Goal: Communication & Community: Participate in discussion

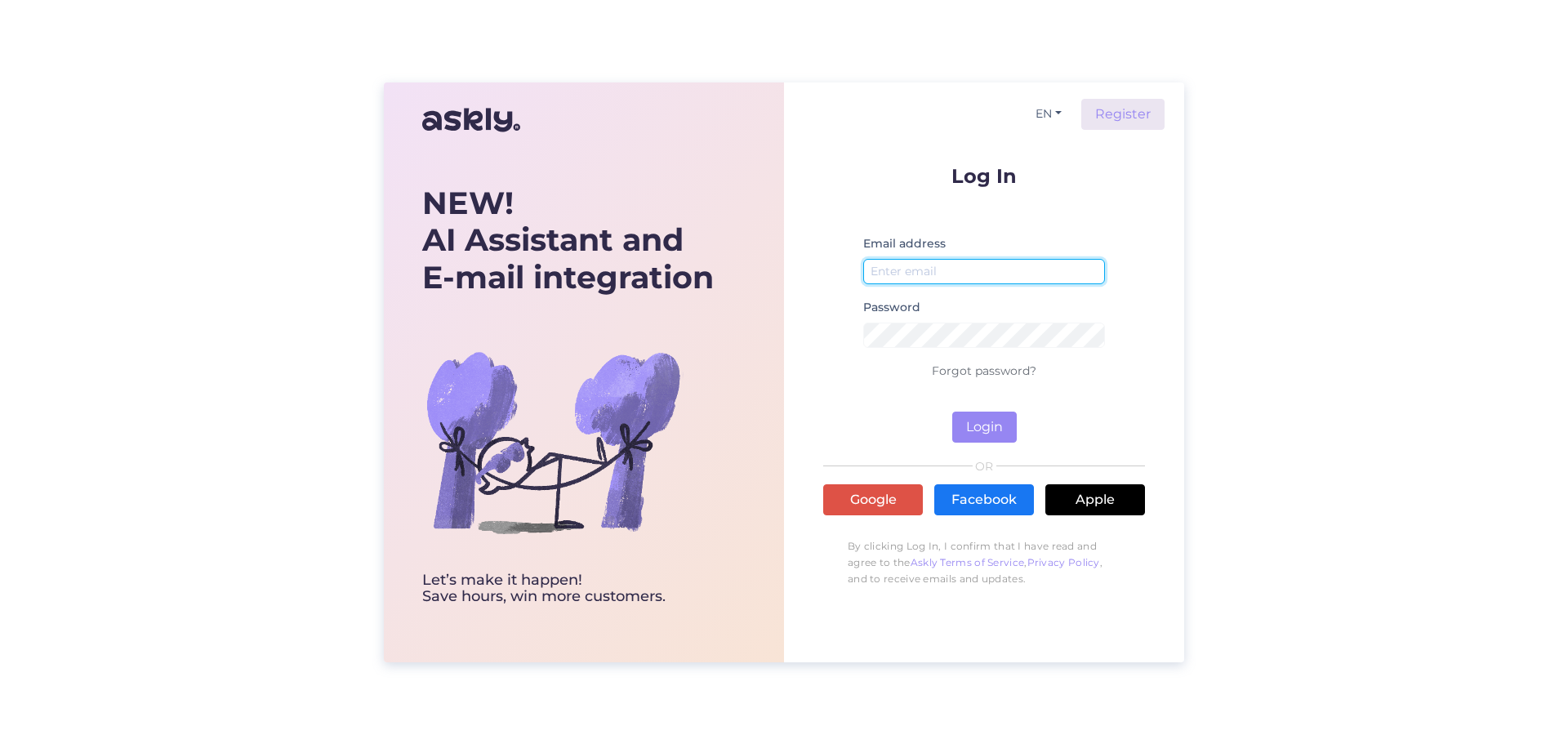
type input "[EMAIL_ADDRESS][DOMAIN_NAME]"
click at [1005, 453] on div "Log In Email address [EMAIL_ADDRESS][DOMAIN_NAME] Password Forgot password? Log…" at bounding box center [984, 381] width 321 height 429
click at [1009, 437] on button "Login" at bounding box center [984, 427] width 64 height 31
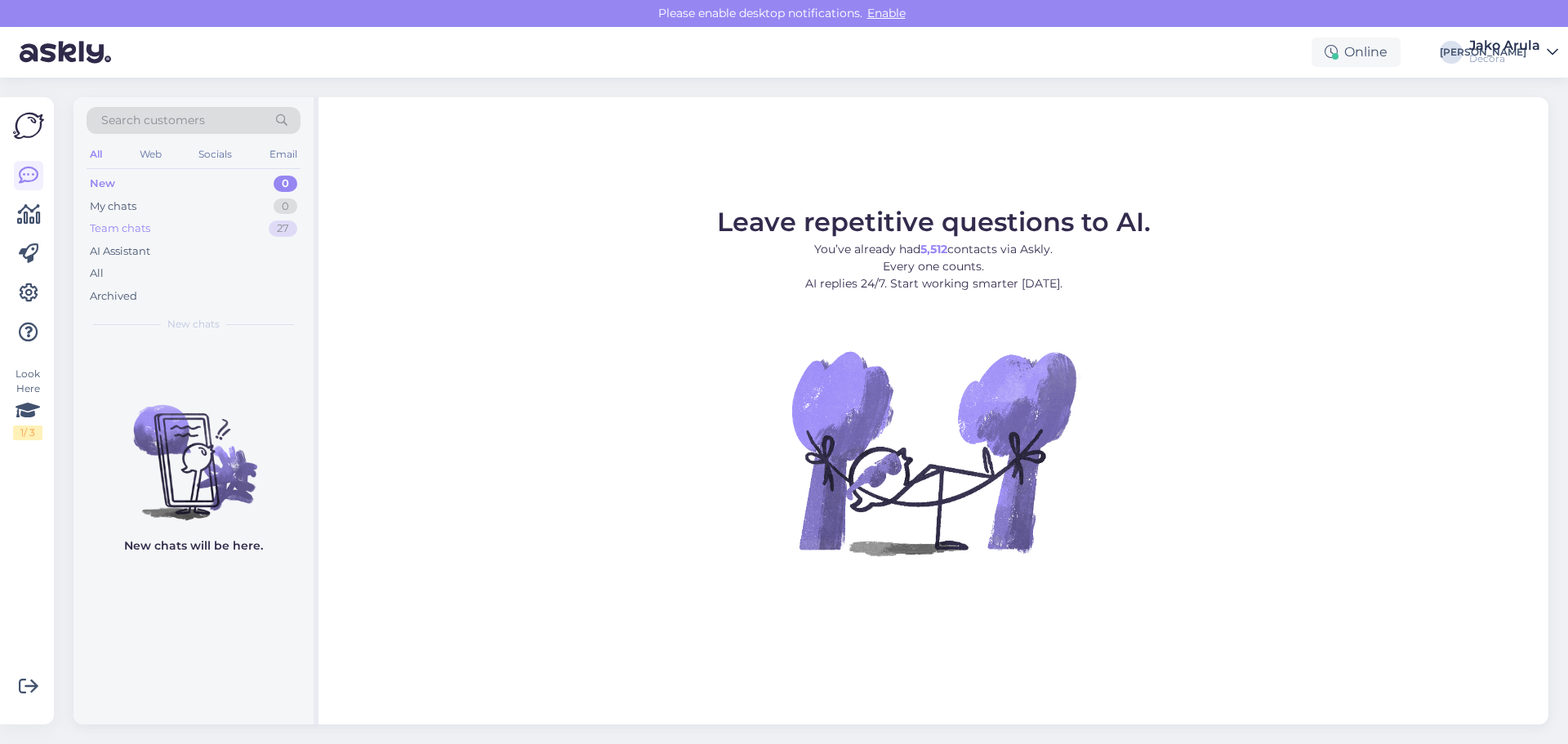
click at [130, 229] on div "Team chats" at bounding box center [120, 229] width 60 height 17
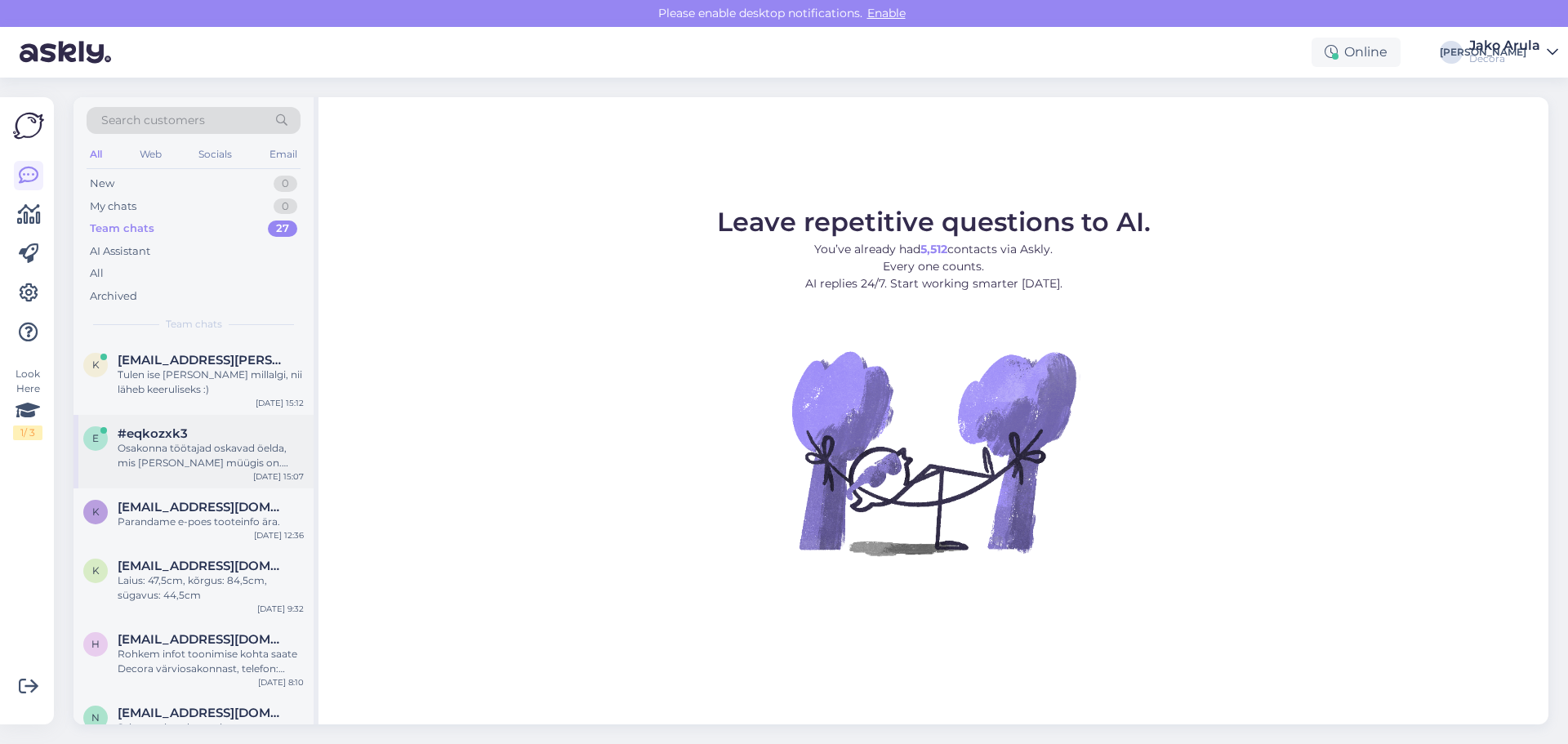
scroll to position [82, 0]
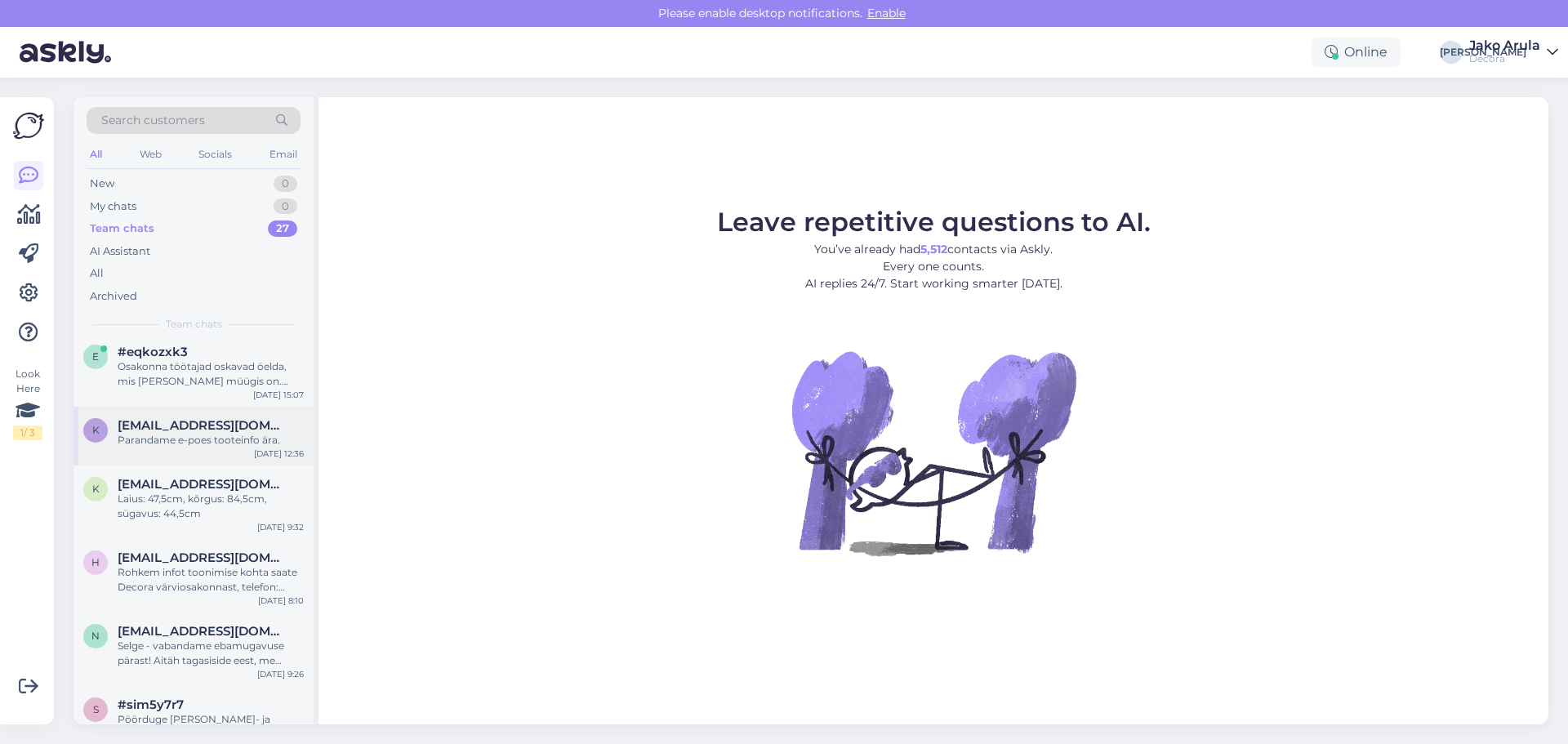
click at [174, 449] on div "k [EMAIL_ADDRESS][DOMAIN_NAME] Parandame e-poes tooteinfo ära. [DATE] 12:36" at bounding box center [194, 436] width 240 height 58
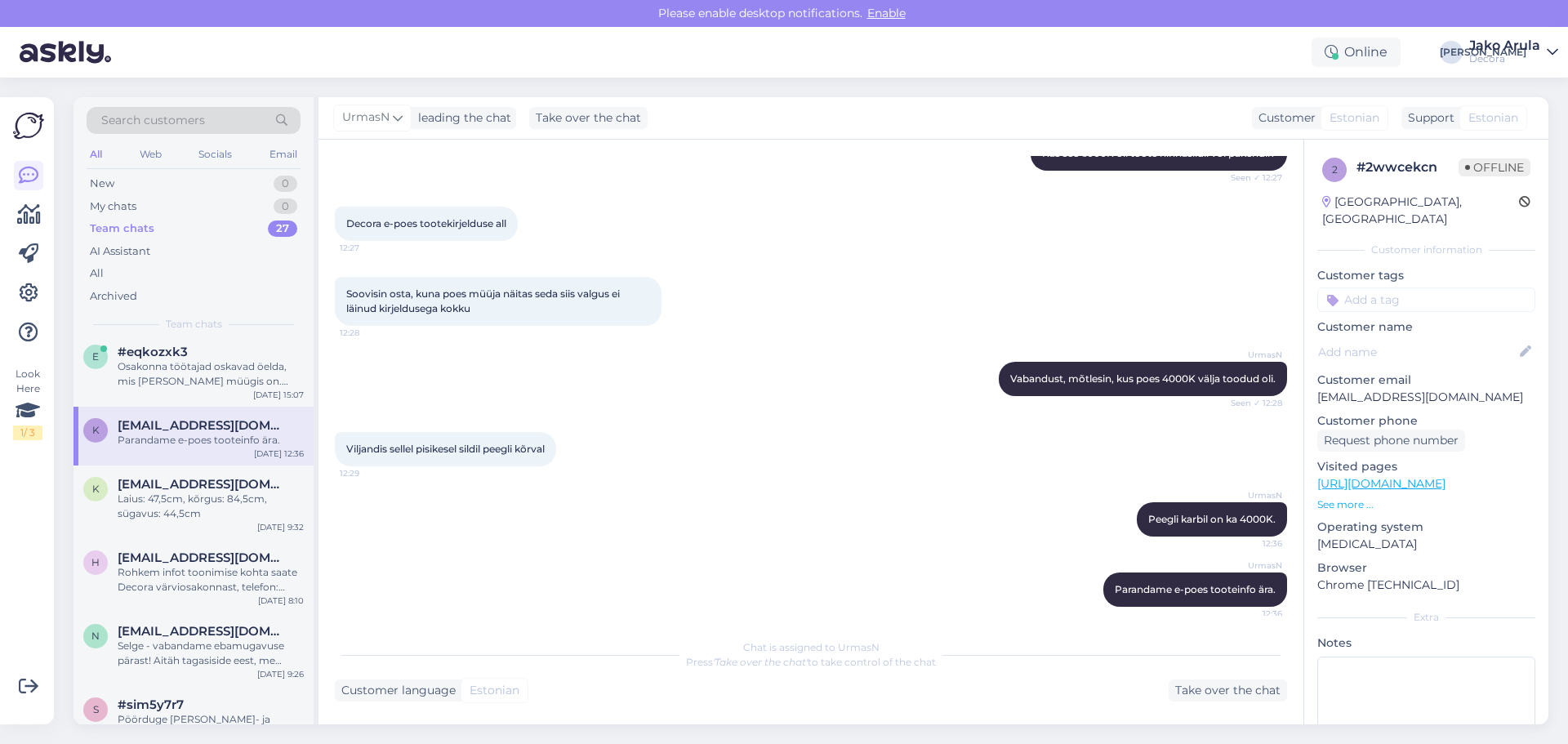
scroll to position [411, 0]
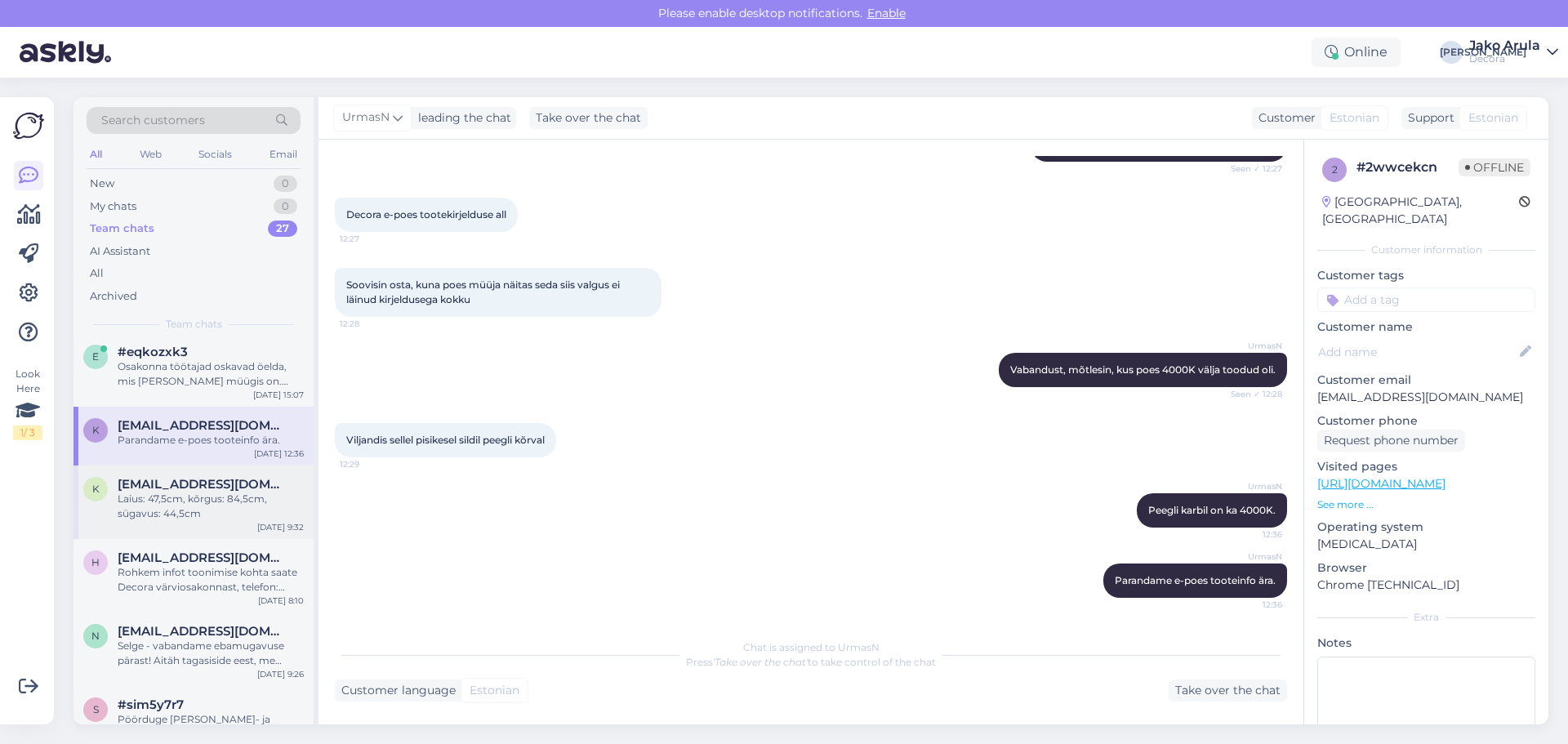
click at [199, 497] on div "Laius: 47,5cm, kõrgus: 84,5cm, sügavus: 44,5cm" at bounding box center [210, 506] width 186 height 29
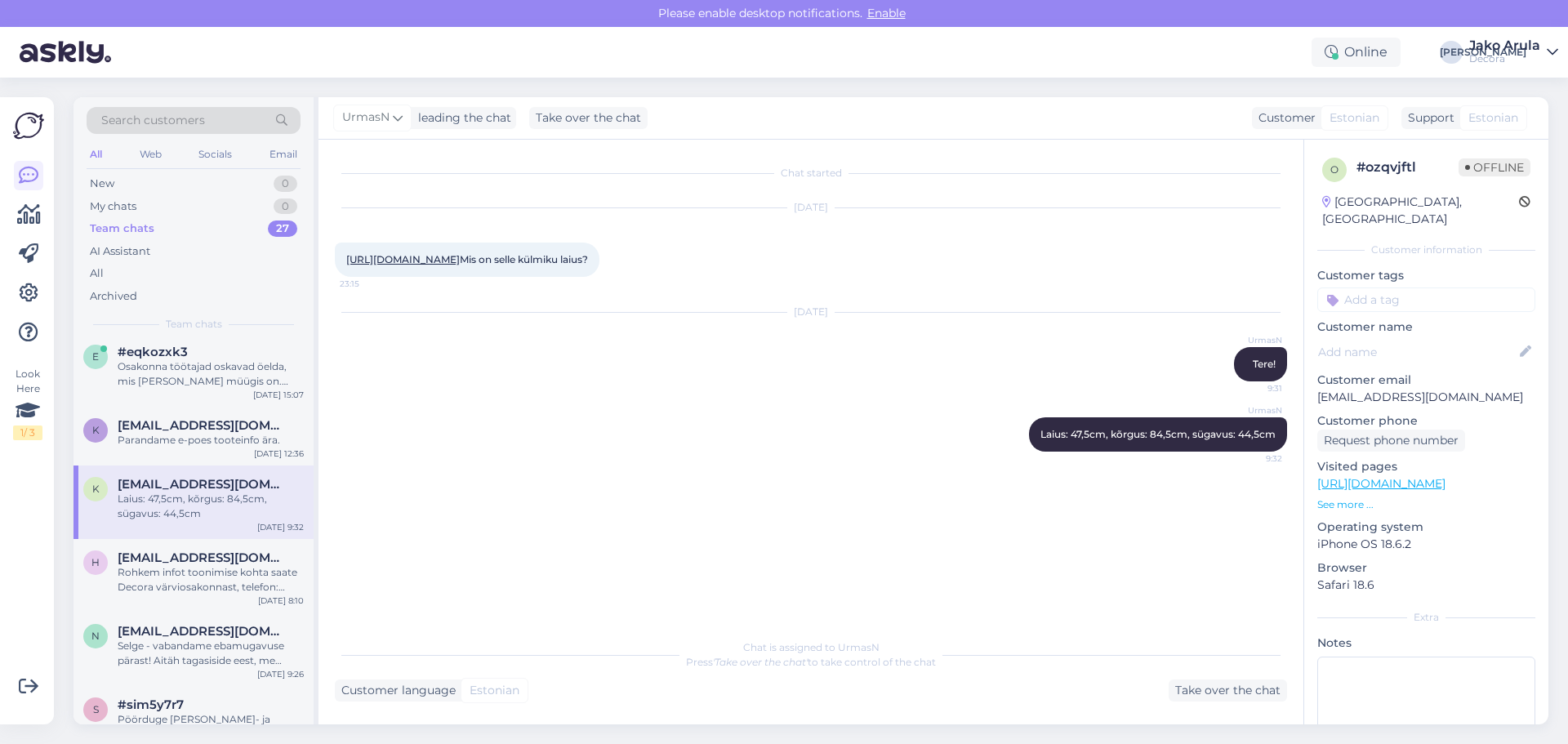
click at [217, 524] on div "k [EMAIL_ADDRESS][DOMAIN_NAME] Laius: 47,5cm, kõrgus: 84,5cm, sügavus: 44,5cm […" at bounding box center [194, 503] width 240 height 73
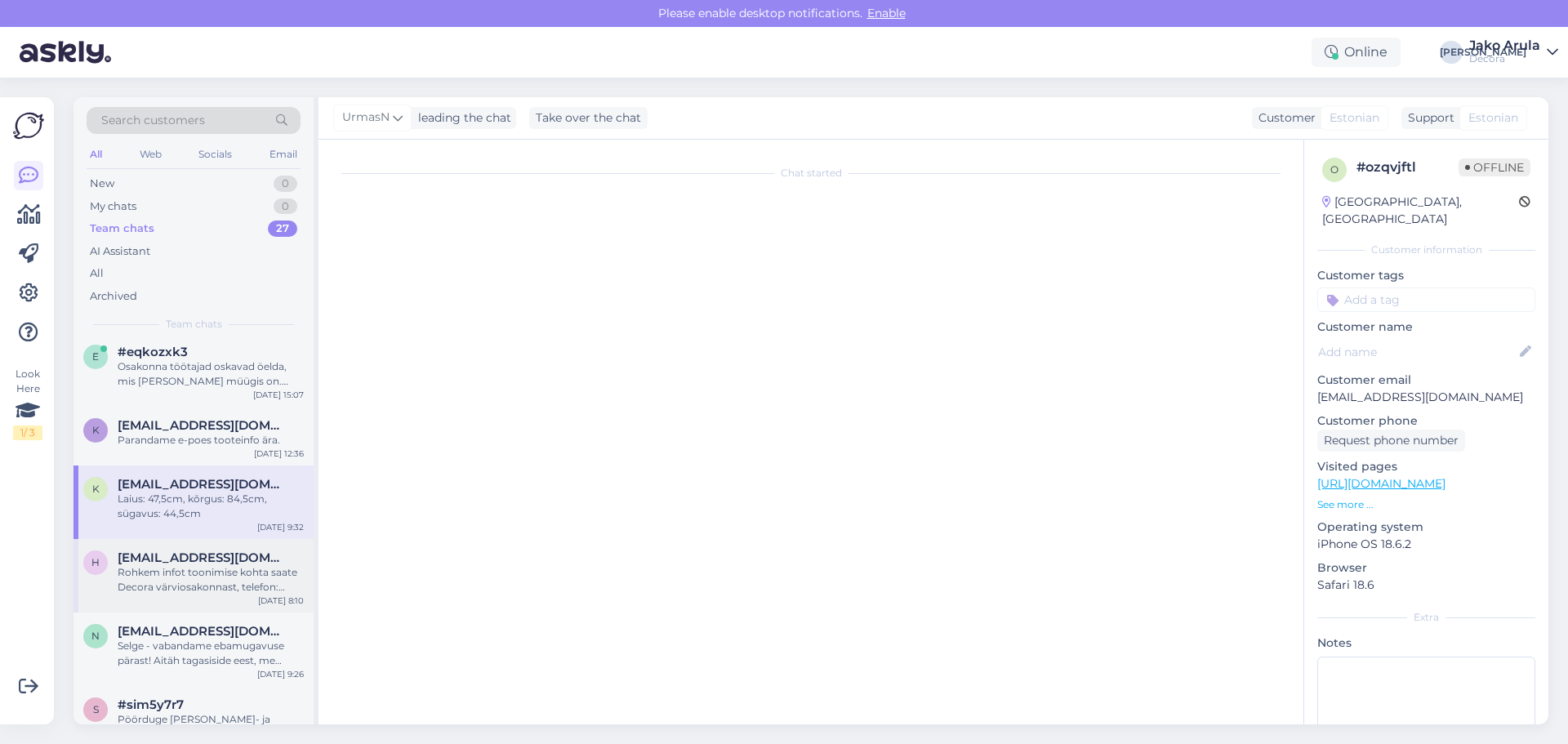
click at [205, 551] on span "[EMAIL_ADDRESS][DOMAIN_NAME]" at bounding box center [202, 558] width 169 height 15
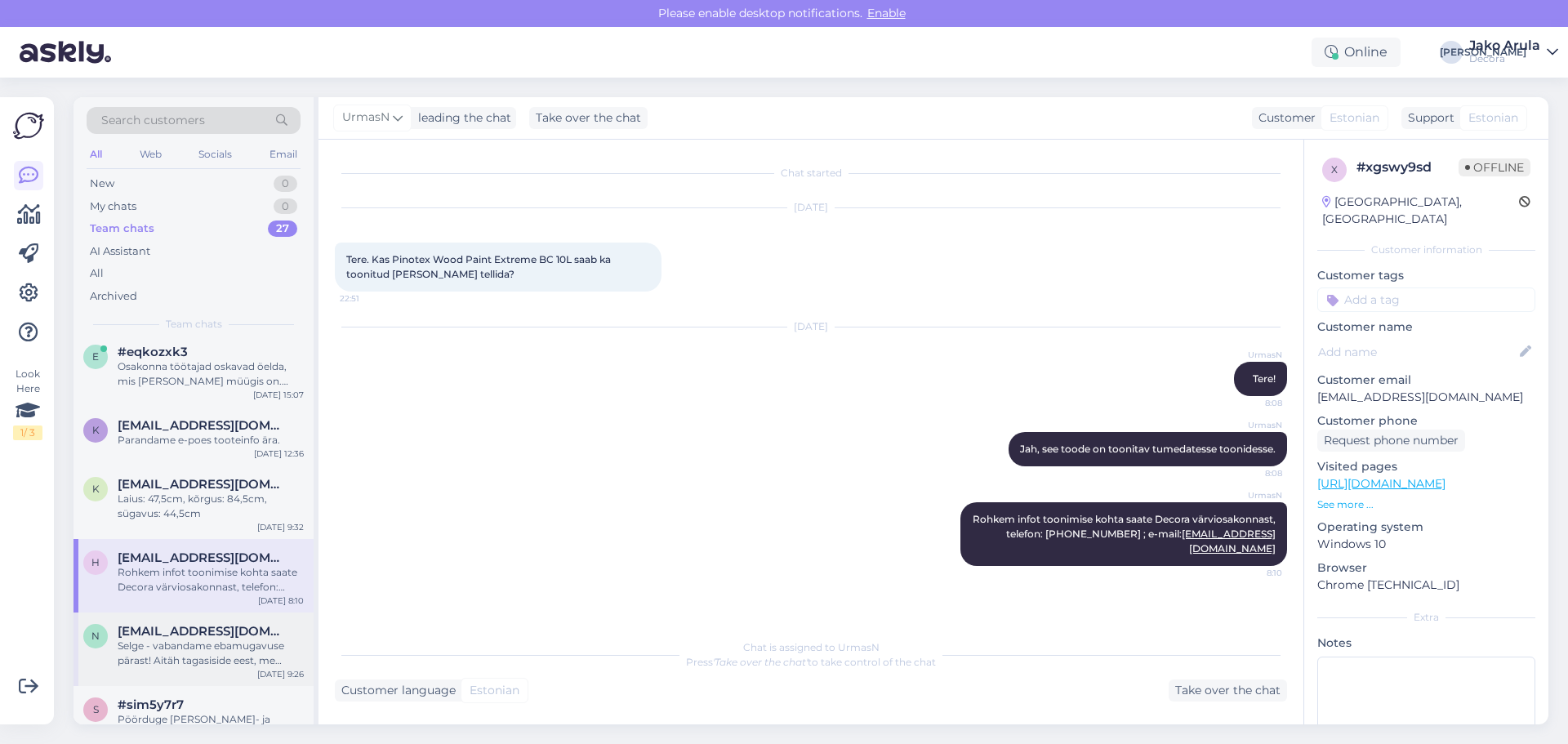
click at [151, 635] on span "[EMAIL_ADDRESS][DOMAIN_NAME]" at bounding box center [202, 631] width 169 height 15
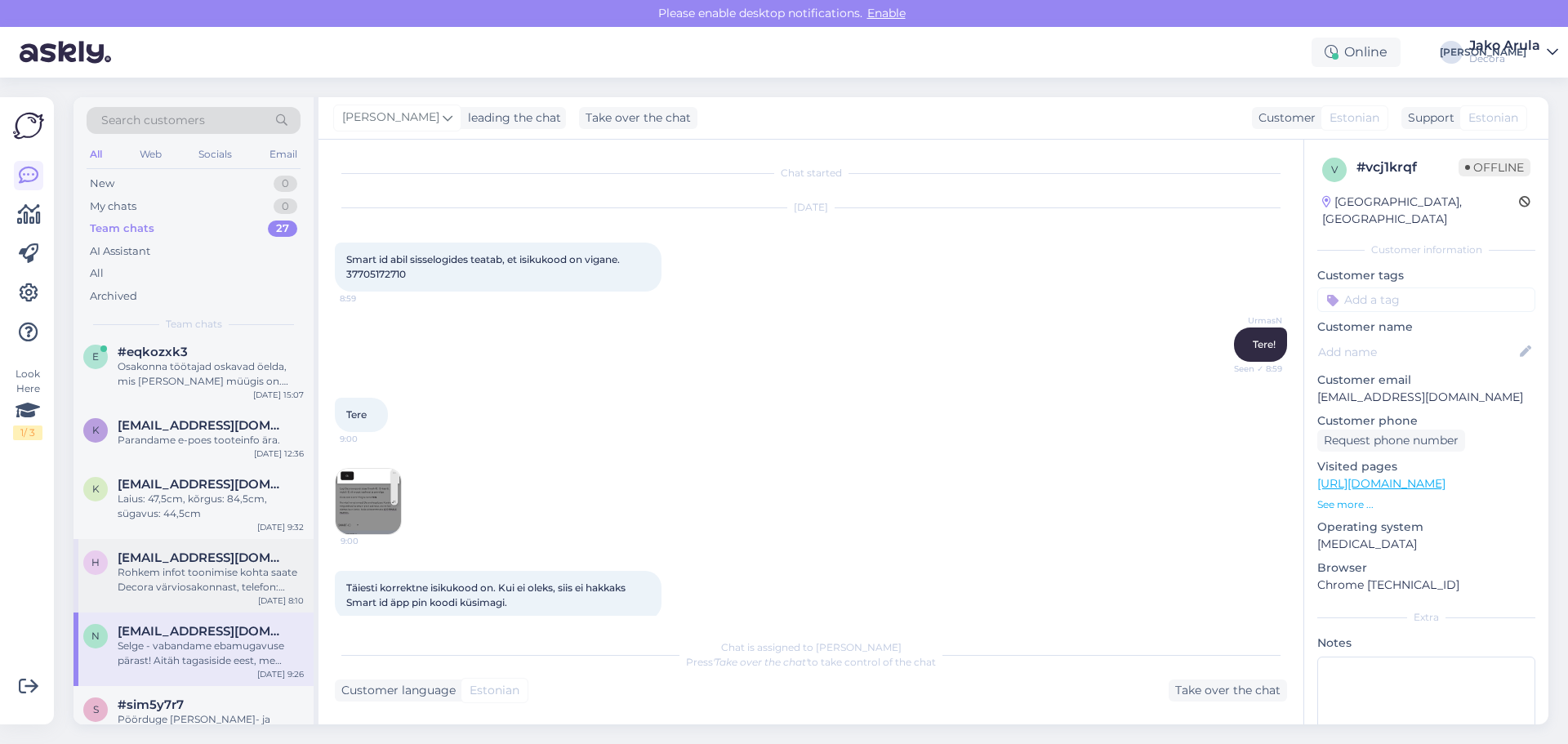
scroll to position [462, 0]
